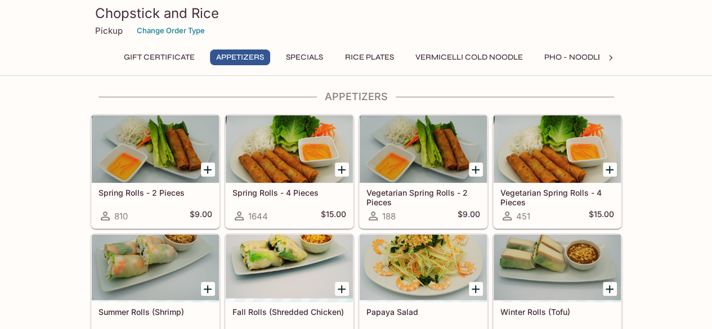
scroll to position [46, 0]
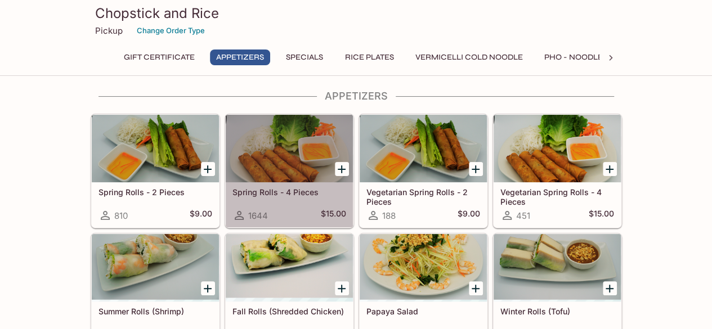
click at [281, 182] on div at bounding box center [289, 149] width 127 height 68
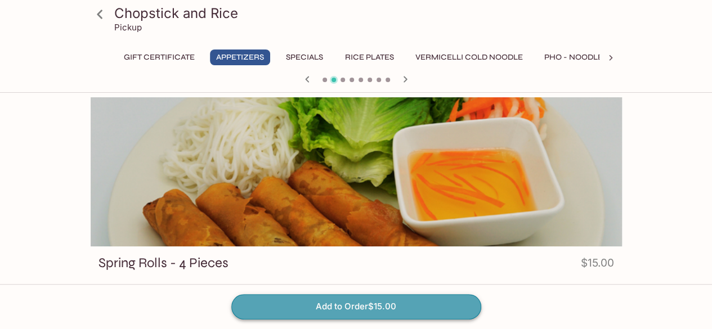
click at [298, 306] on button "Add to Order $15.00" at bounding box center [356, 306] width 250 height 25
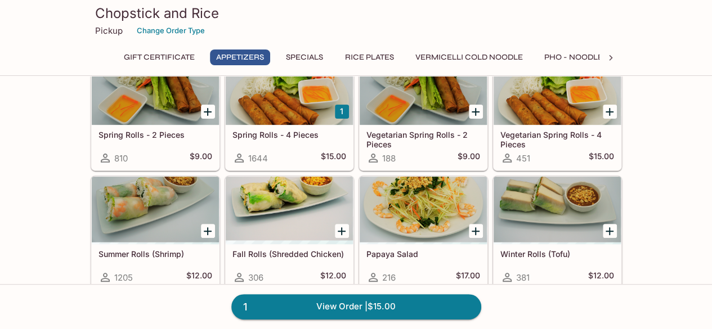
scroll to position [104, 0]
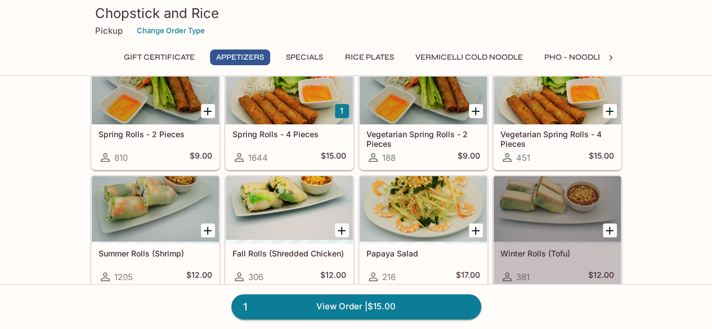
click at [541, 229] on div at bounding box center [557, 210] width 127 height 68
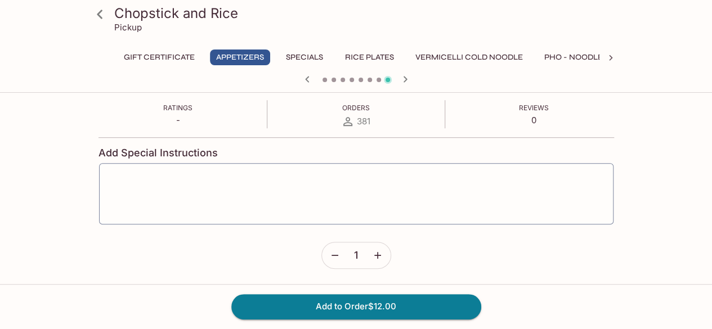
scroll to position [186, 0]
click at [377, 260] on icon "button" at bounding box center [377, 256] width 11 height 11
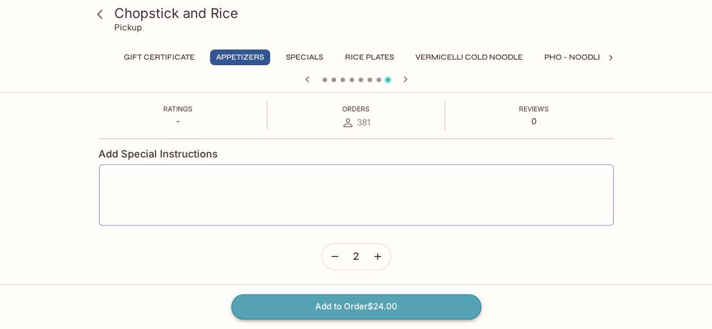
click at [372, 307] on button "Add to Order $24.00" at bounding box center [356, 306] width 250 height 25
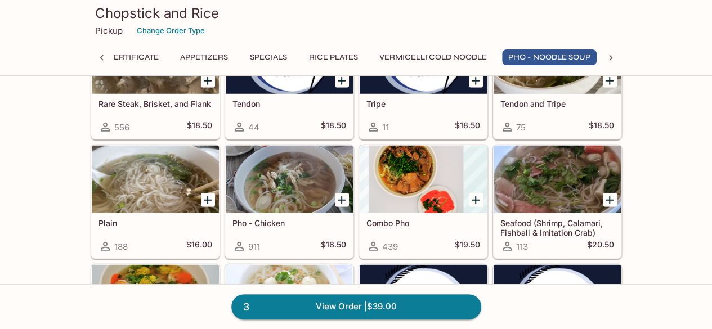
scroll to position [1494, 0]
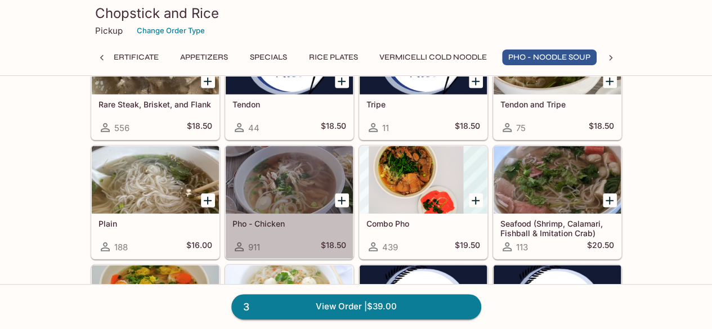
click at [295, 226] on div "Pho - Chicken 911 $18.50" at bounding box center [289, 236] width 127 height 45
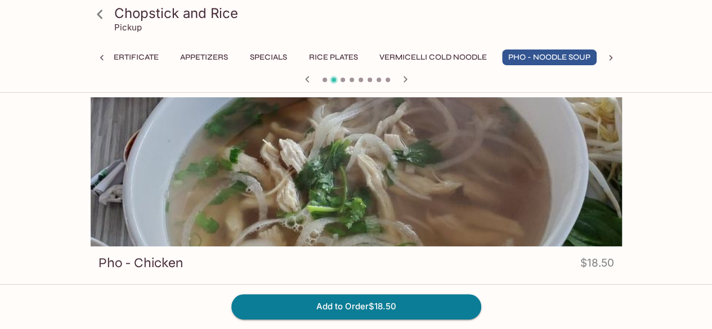
scroll to position [66, 0]
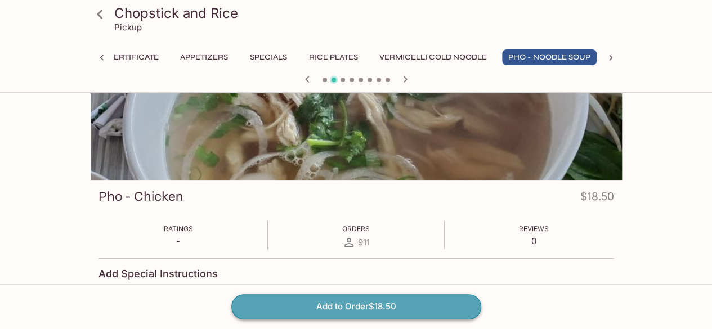
click at [331, 307] on button "Add to Order $18.50" at bounding box center [356, 306] width 250 height 25
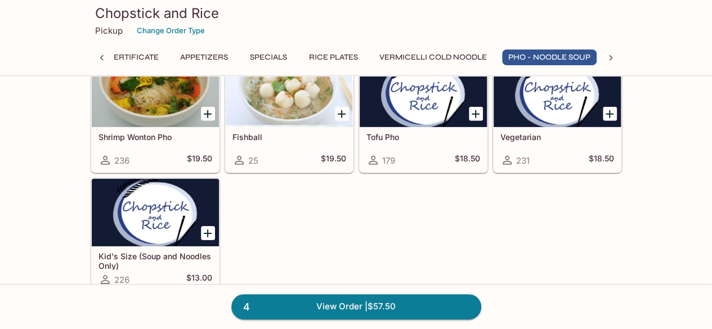
scroll to position [1702, 0]
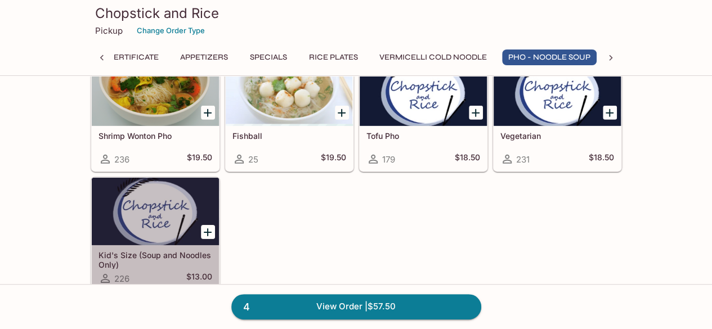
click at [158, 224] on div at bounding box center [155, 212] width 127 height 68
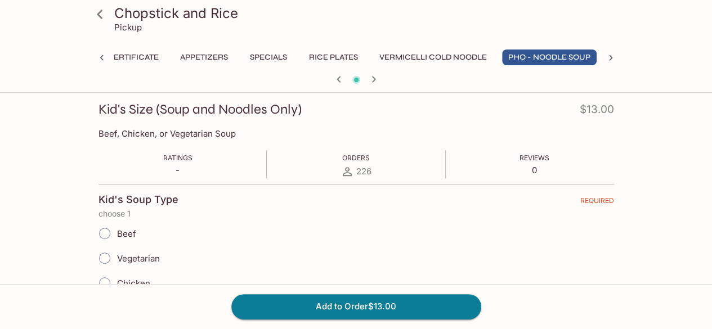
scroll to position [199, 0]
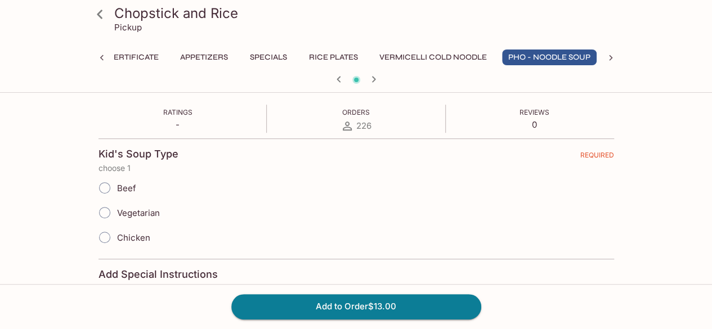
click at [131, 230] on label "Chicken" at bounding box center [121, 237] width 58 height 25
click at [117, 230] on input "Chicken" at bounding box center [105, 238] width 24 height 24
radio input "true"
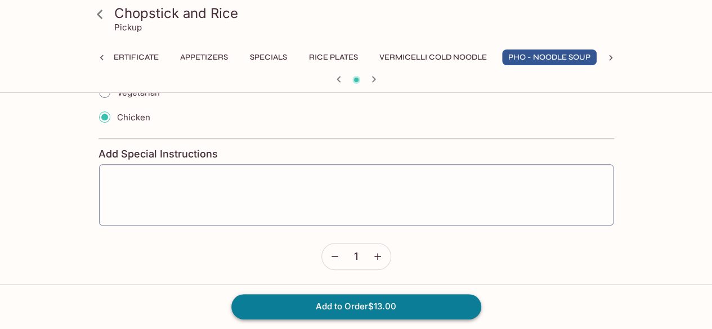
scroll to position [319, 0]
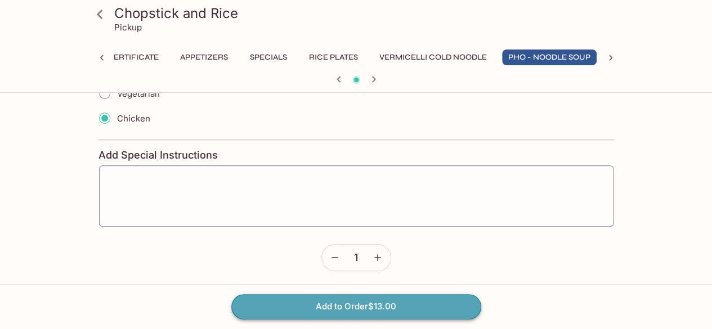
click at [265, 301] on button "Add to Order $13.00" at bounding box center [356, 306] width 250 height 25
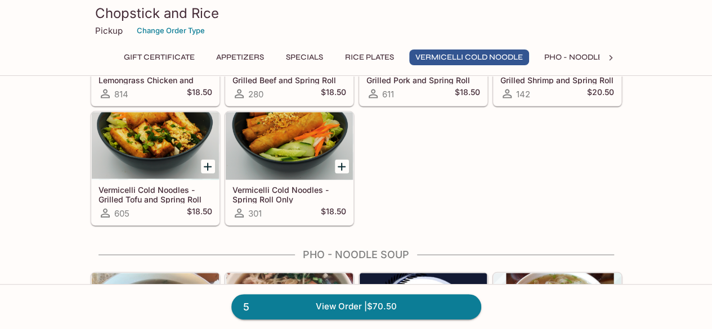
scroll to position [1100, 0]
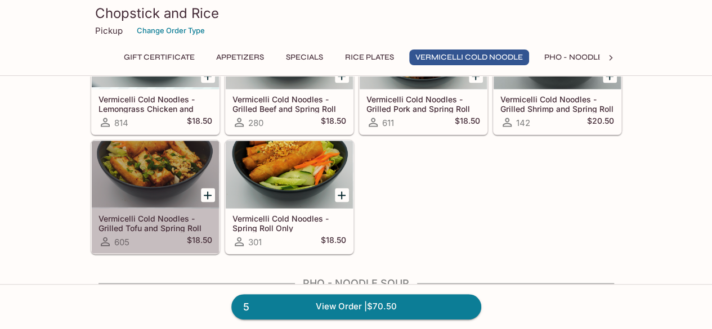
click at [178, 224] on h5 "Vermicelli Cold Noodles - Grilled Tofu and Spring Roll" at bounding box center [156, 223] width 114 height 19
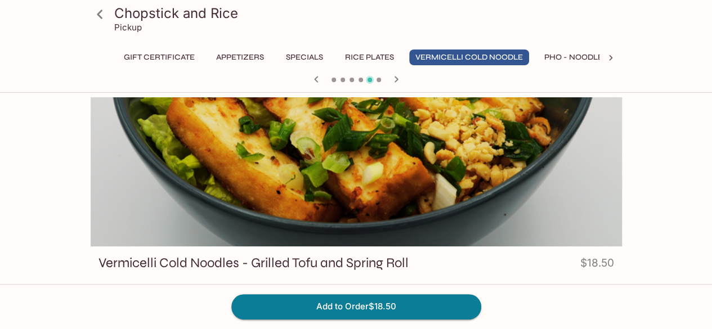
scroll to position [188, 0]
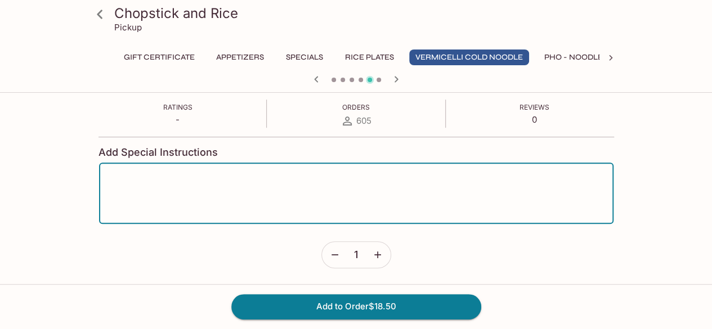
click at [296, 211] on textarea at bounding box center [356, 193] width 499 height 43
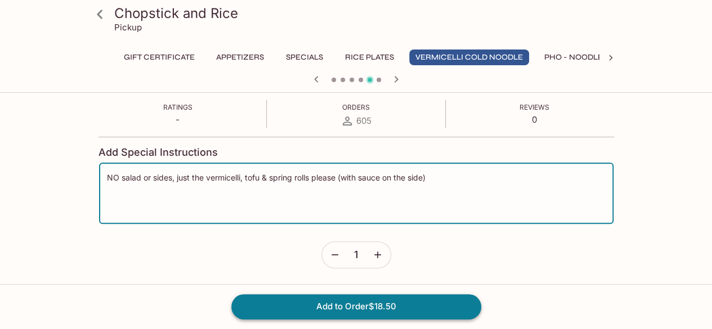
type textarea "NO salad or sides, just the vermicelli, tofu & spring rolls please (with sauce …"
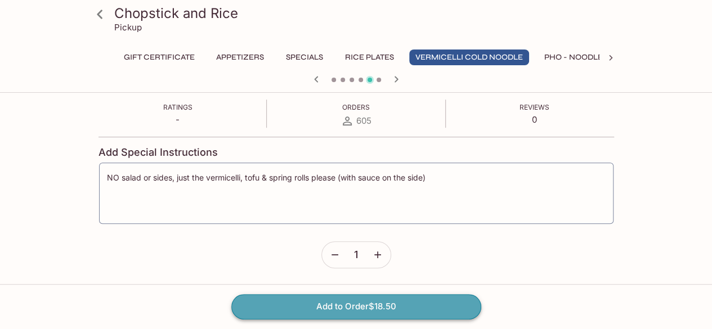
click at [416, 308] on button "Add to Order $18.50" at bounding box center [356, 306] width 250 height 25
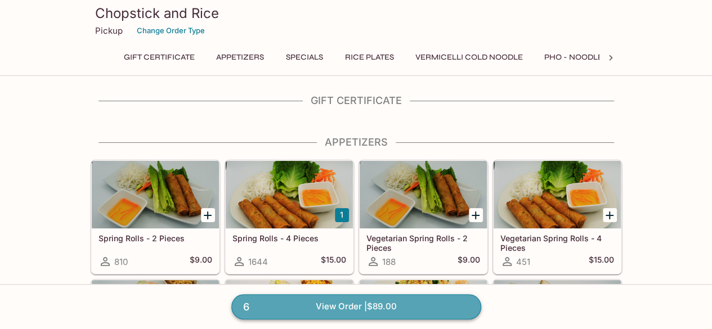
click at [350, 308] on link "6 View Order | $89.00" at bounding box center [356, 306] width 250 height 25
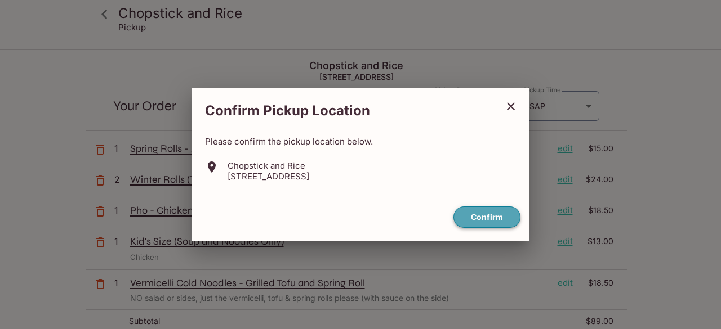
click at [484, 216] on button "Confirm" at bounding box center [486, 218] width 67 height 22
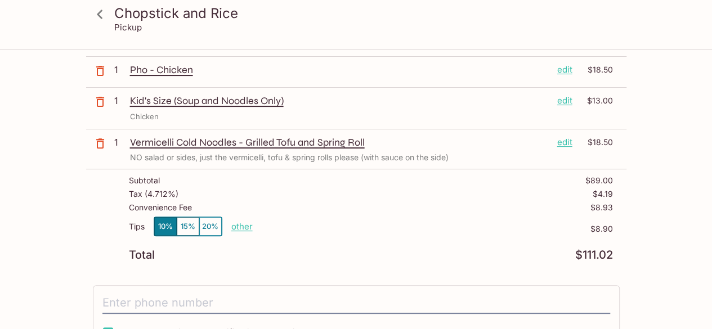
scroll to position [218, 0]
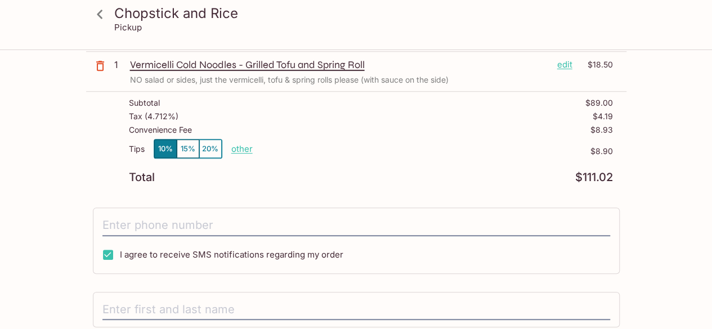
click at [242, 149] on p "other" at bounding box center [241, 149] width 21 height 11
drag, startPoint x: 303, startPoint y: 148, endPoint x: 372, endPoint y: 151, distance: 68.8
click at [372, 151] on div "Tips 10% 15% 20% Done 8.90 $8.90" at bounding box center [371, 155] width 484 height 33
type input "0.00"
click at [365, 177] on div "Total $111.02" at bounding box center [371, 177] width 484 height 11
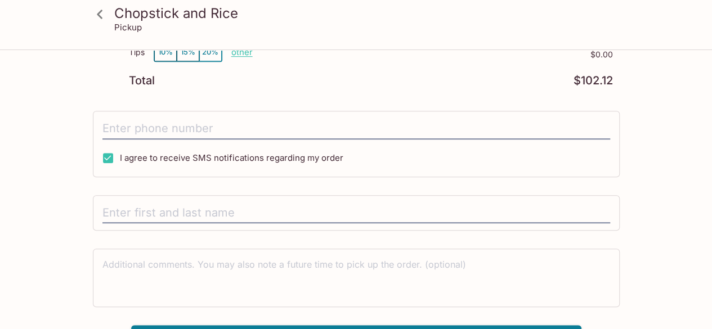
scroll to position [319, 0]
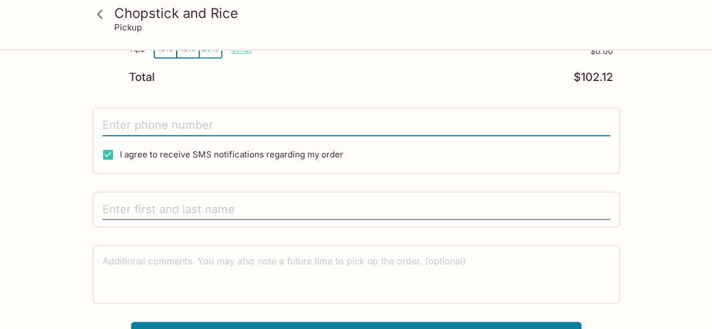
click at [273, 116] on input "tel" at bounding box center [356, 125] width 508 height 21
type input "[PHONE_NUMBER]"
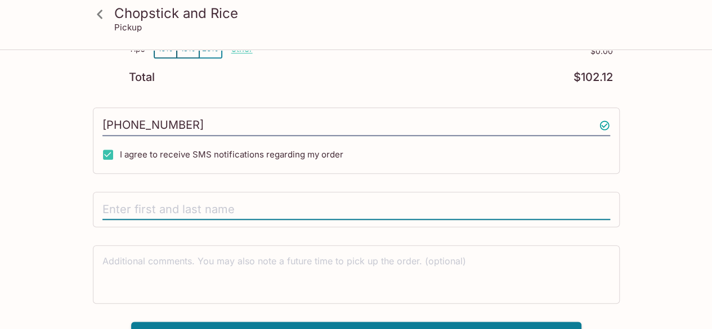
click at [288, 212] on input "text" at bounding box center [356, 209] width 508 height 21
type input "[PERSON_NAME]"
click at [265, 231] on div "Chopstick and Rice [STREET_ADDRESS] Your Order Pickup Day [DATE] [DATE] Pickup …" at bounding box center [356, 41] width 541 height 618
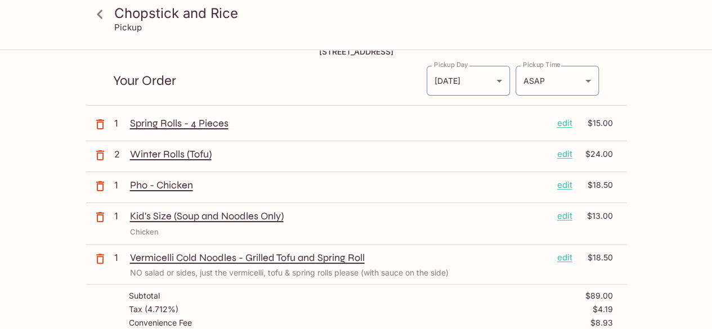
scroll to position [0, 0]
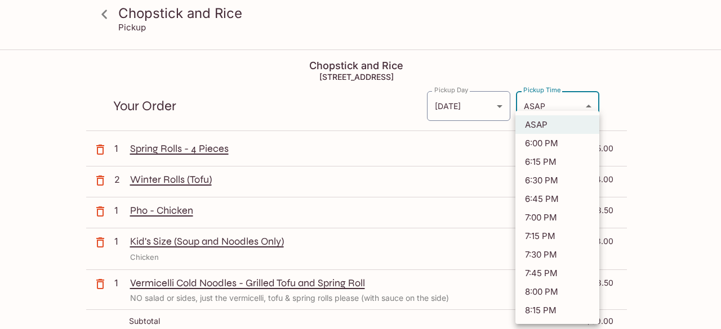
click at [578, 113] on body "Chopstick and Rice Pickup Chopstick and Rice [STREET_ADDRESS] Your Order Pickup…" at bounding box center [360, 215] width 721 height 329
click at [540, 233] on li "7:15 PM" at bounding box center [557, 236] width 84 height 19
type input "[DATE]T05:15:51.000000Z"
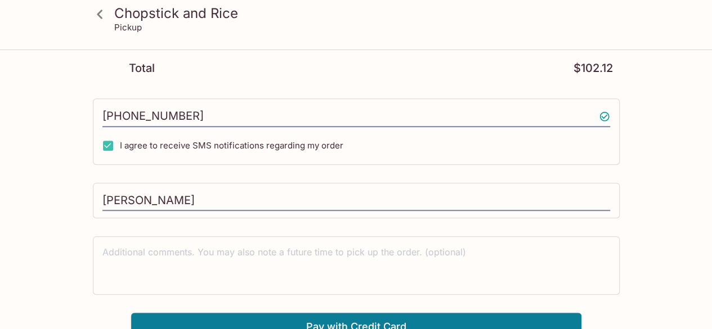
scroll to position [335, 0]
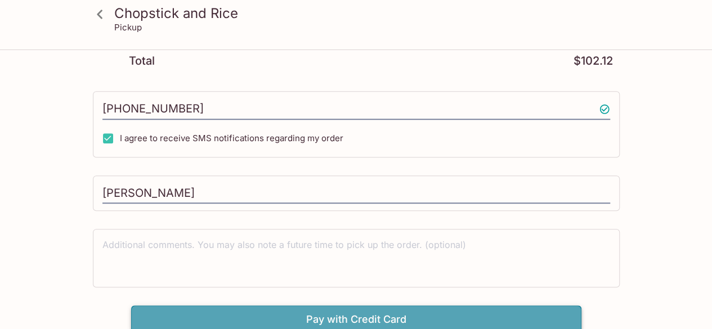
click at [458, 310] on button "Pay with Credit Card" at bounding box center [356, 320] width 450 height 28
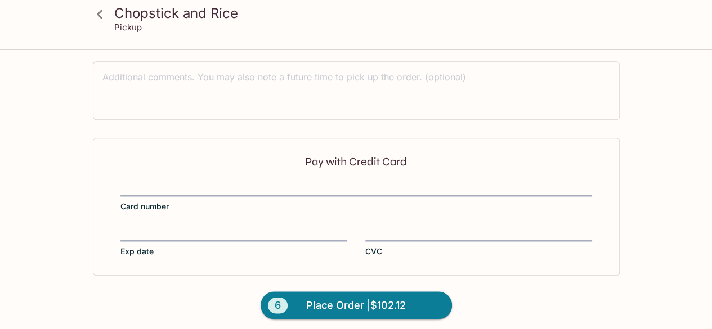
scroll to position [503, 0]
click at [383, 234] on div at bounding box center [478, 233] width 227 height 16
click at [383, 226] on input "CVC" at bounding box center [478, 226] width 227 height 1
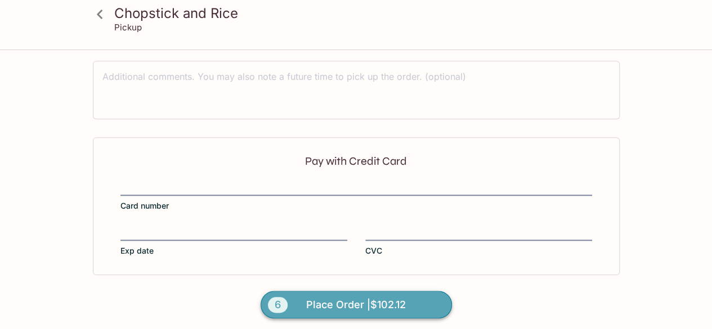
click at [370, 298] on span "Place Order | $102.12" at bounding box center [356, 305] width 100 height 18
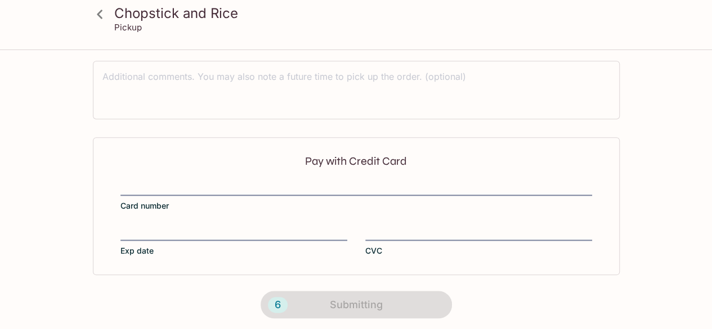
scroll to position [321, 0]
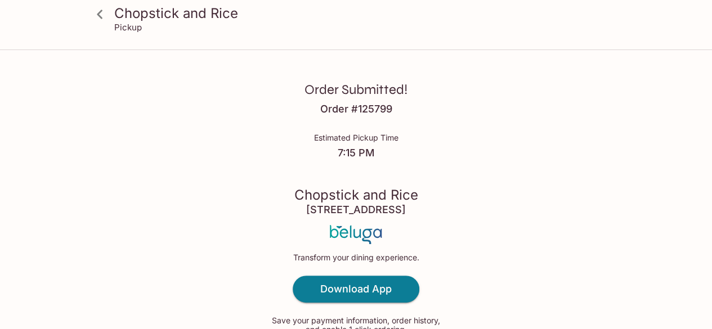
scroll to position [78, 0]
